Goal: Contribute content

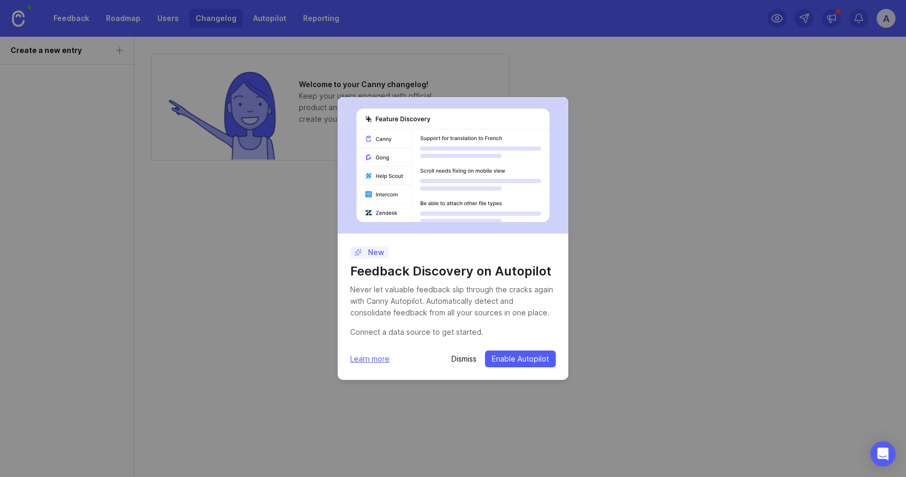
click at [461, 360] on p "Dismiss" at bounding box center [463, 358] width 25 height 10
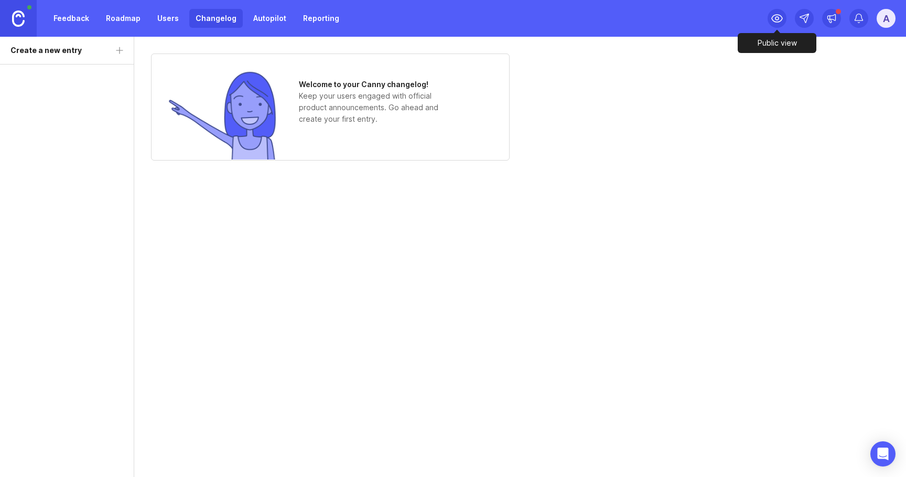
click at [773, 24] on icon at bounding box center [777, 18] width 13 height 13
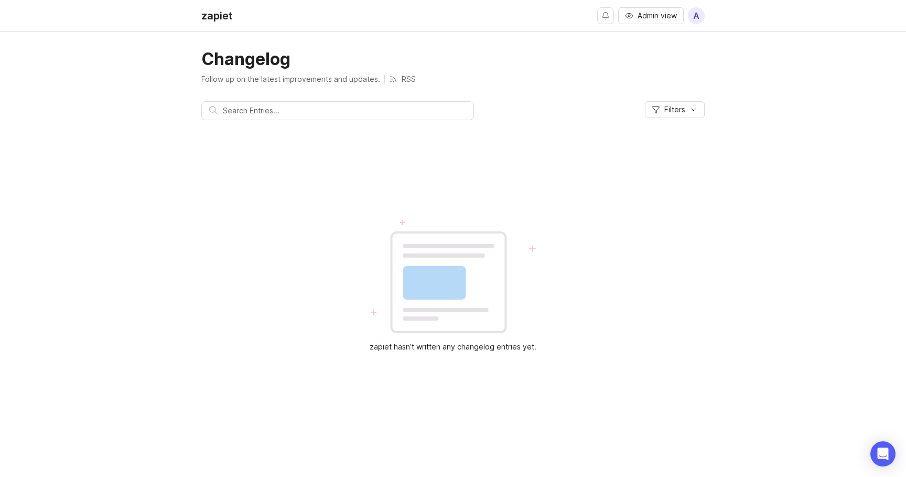
click at [464, 228] on img at bounding box center [453, 276] width 168 height 114
